Goal: Find specific page/section: Find specific page/section

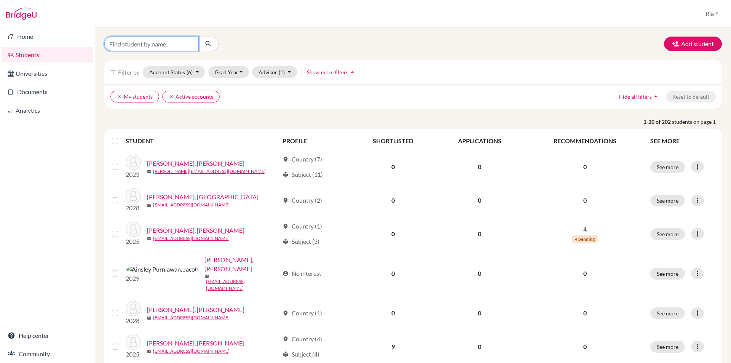
click at [174, 47] on input "Find student by name..." at bounding box center [151, 44] width 94 height 14
type input "[PERSON_NAME]"
click button "submit" at bounding box center [208, 44] width 20 height 14
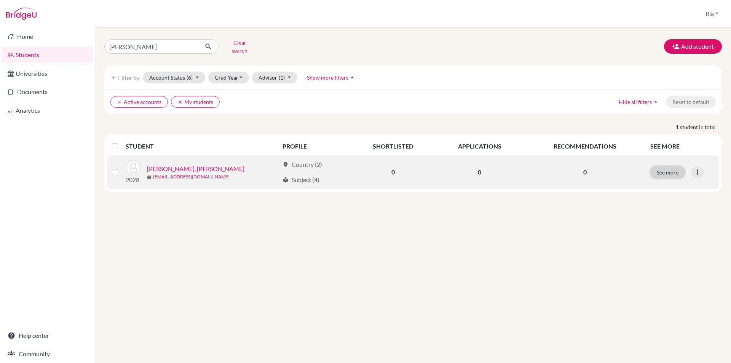
click at [671, 167] on button "See more" at bounding box center [667, 172] width 35 height 12
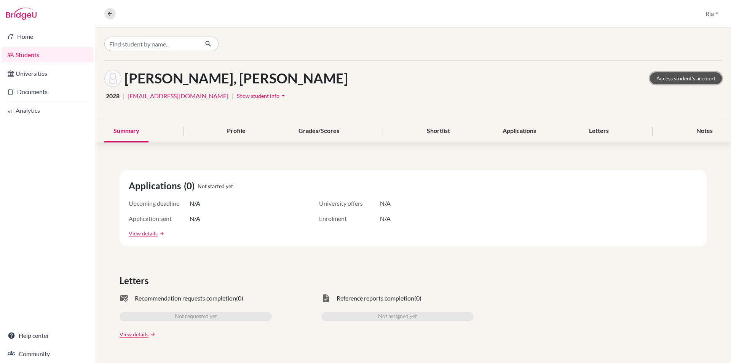
click at [676, 80] on link "Access student's account" at bounding box center [686, 78] width 72 height 12
